Goal: Find specific page/section: Find specific page/section

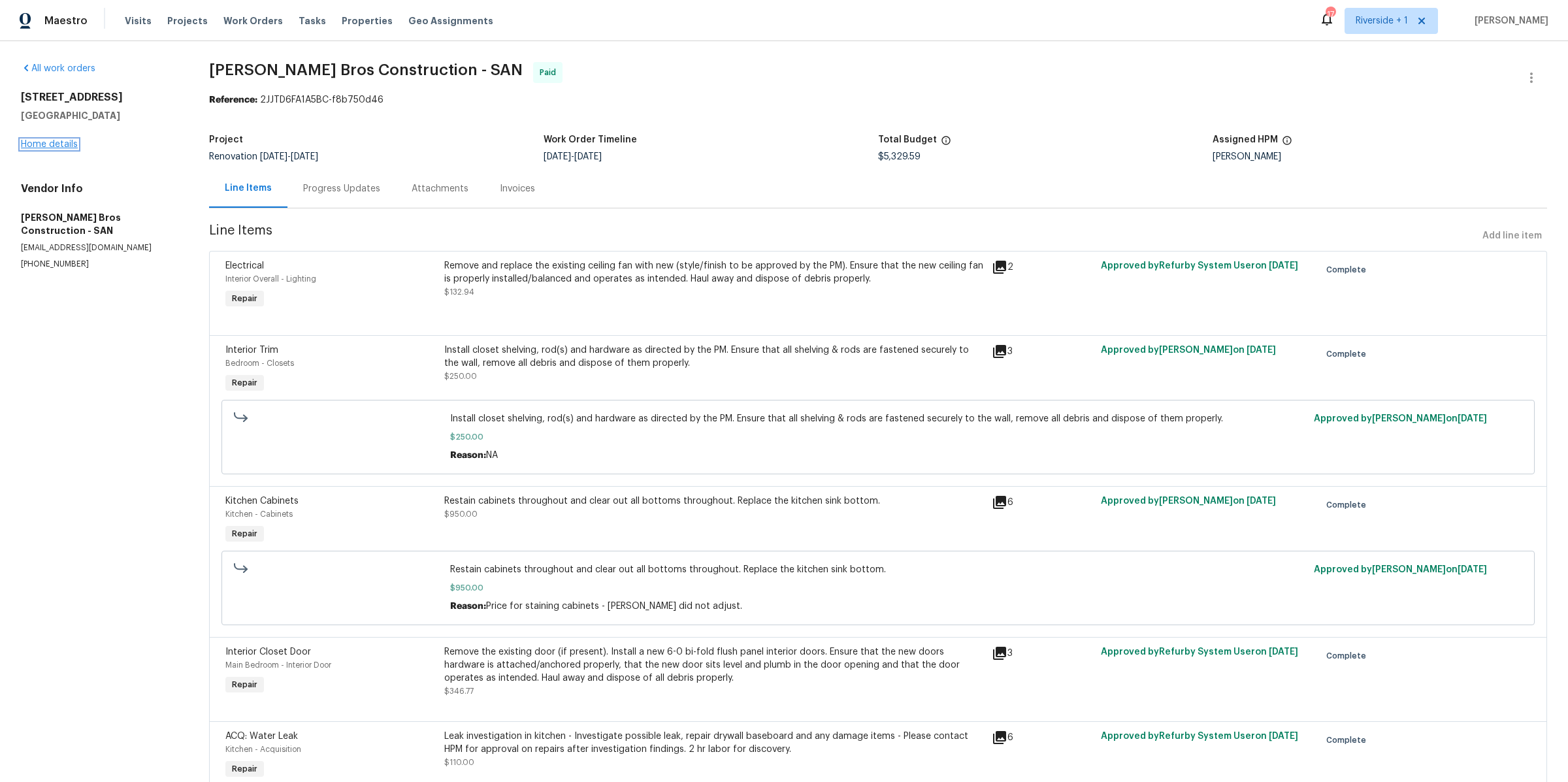
click at [61, 147] on link "Home details" at bounding box center [49, 144] width 57 height 9
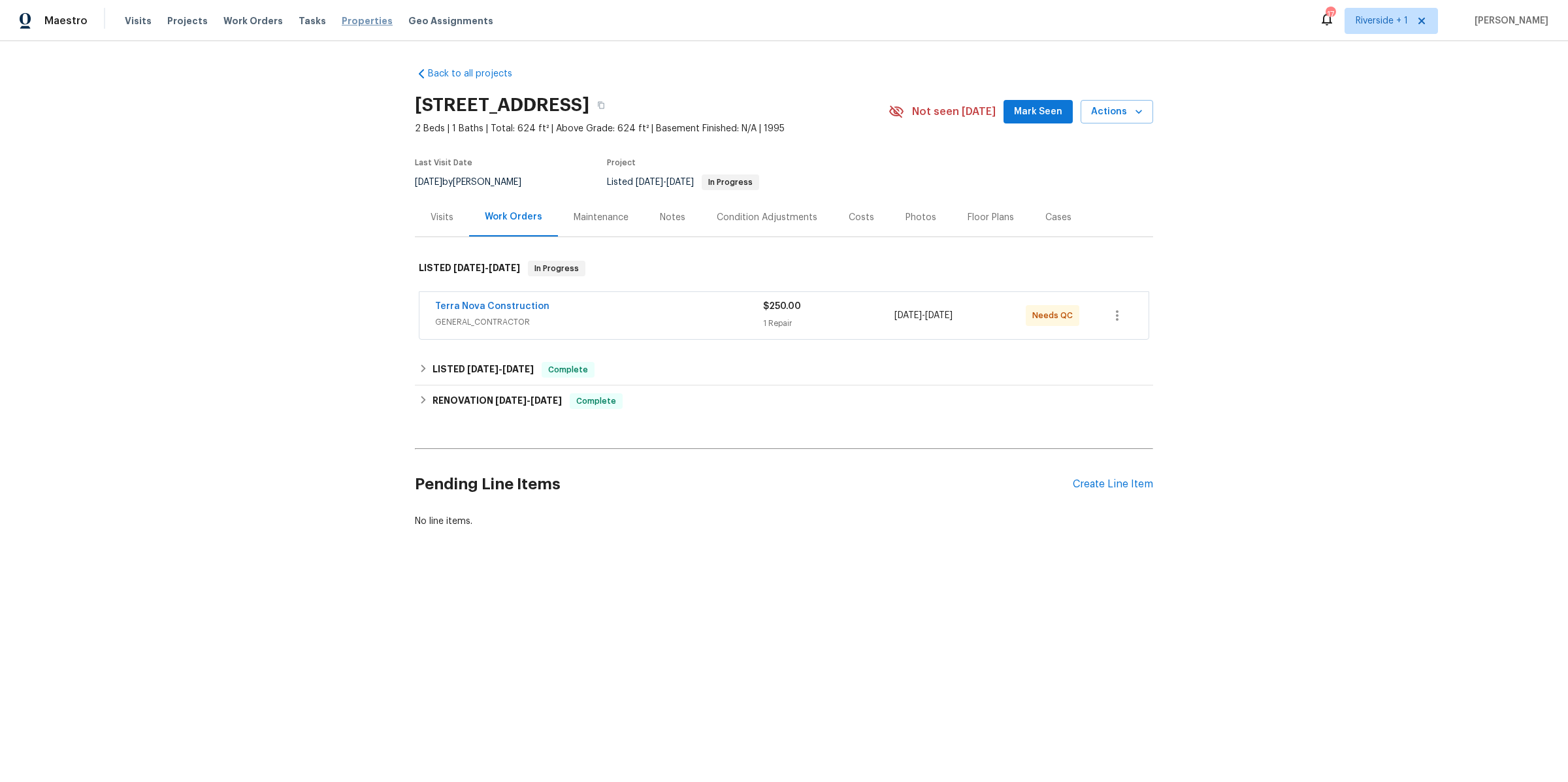
click at [342, 23] on span "Properties" at bounding box center [367, 20] width 51 height 13
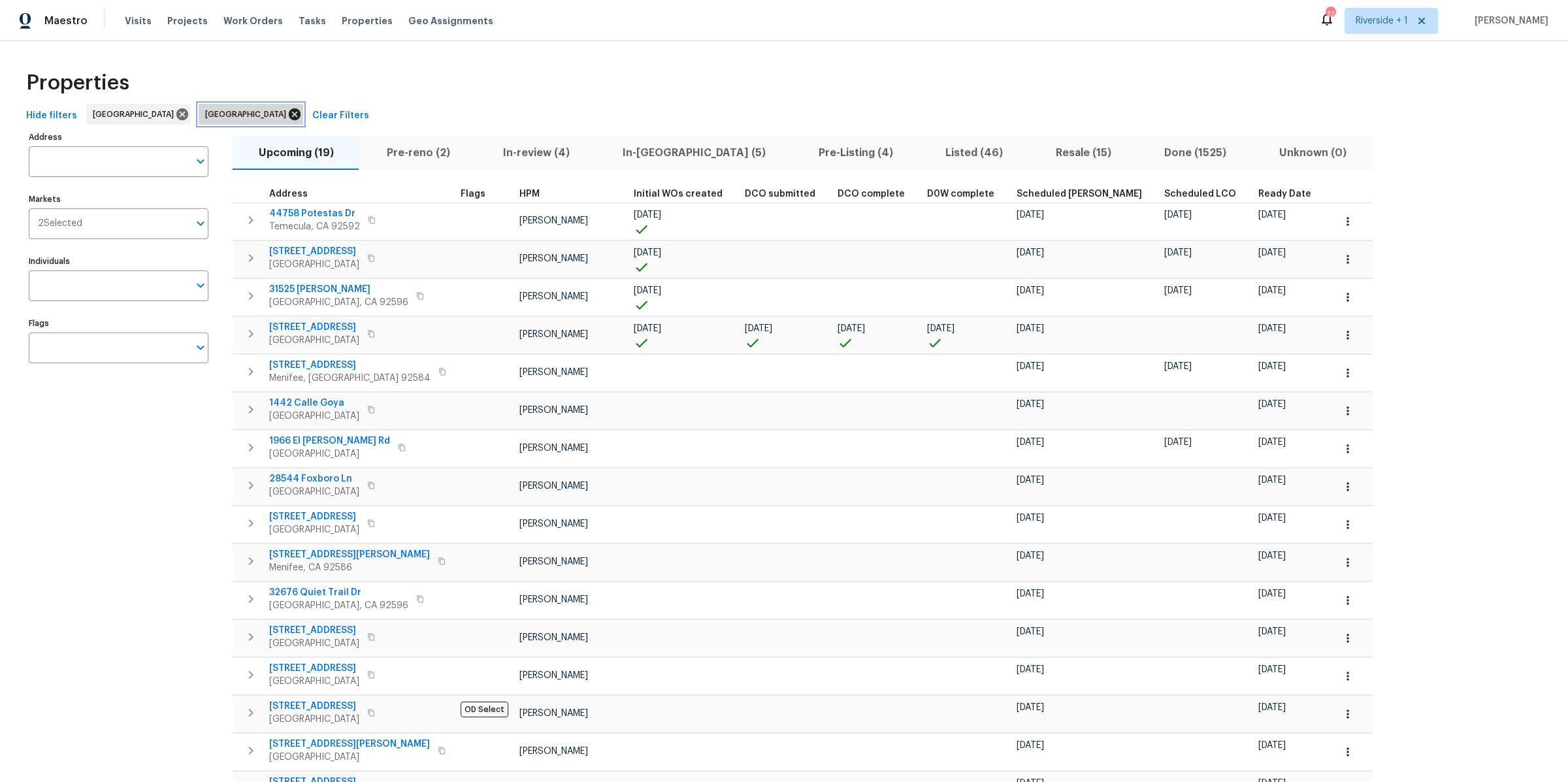
click at [289, 117] on icon at bounding box center [295, 114] width 12 height 12
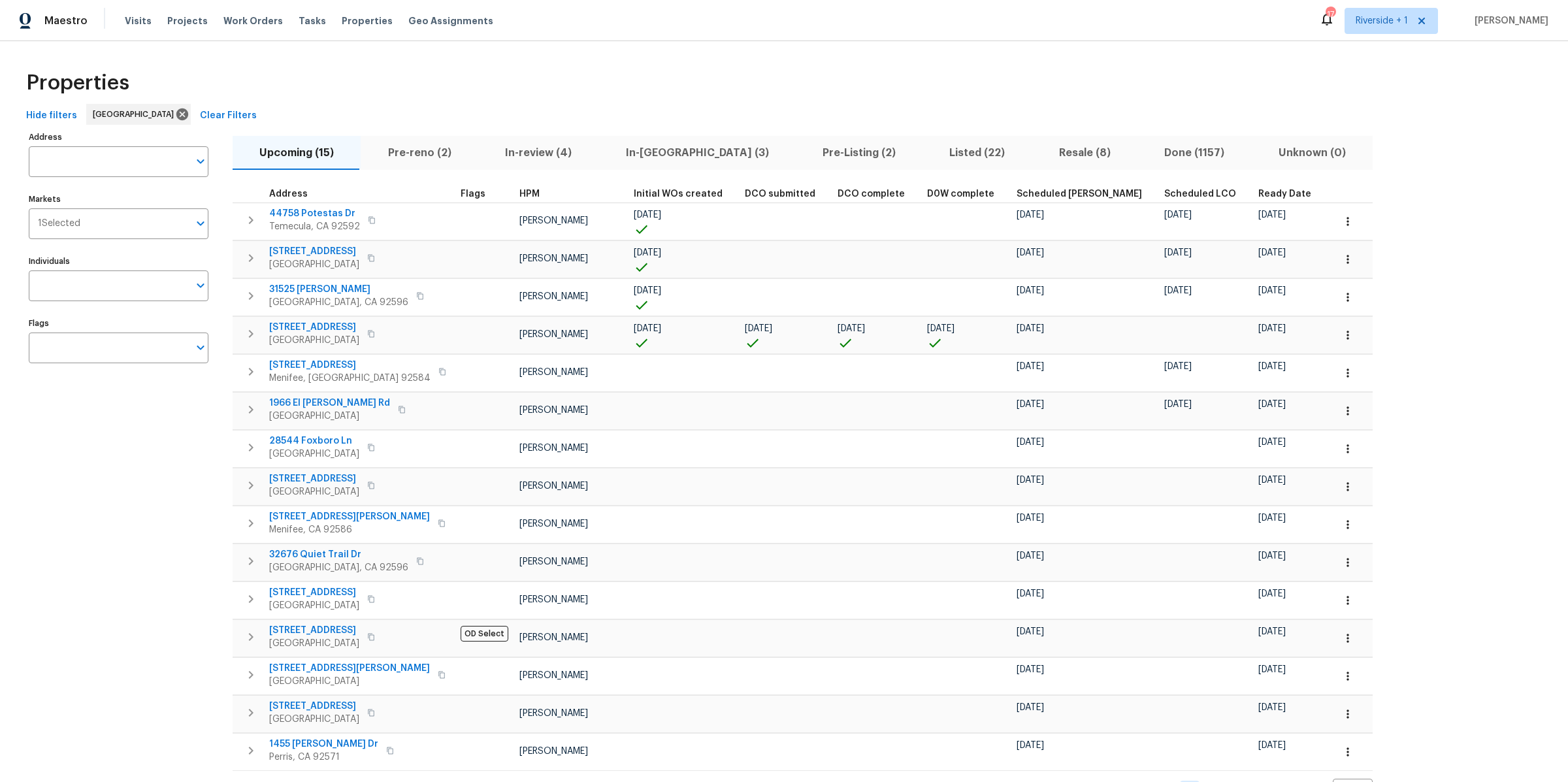
click at [409, 157] on span "Pre-reno (2)" at bounding box center [419, 152] width 101 height 18
